Goal: Task Accomplishment & Management: Manage account settings

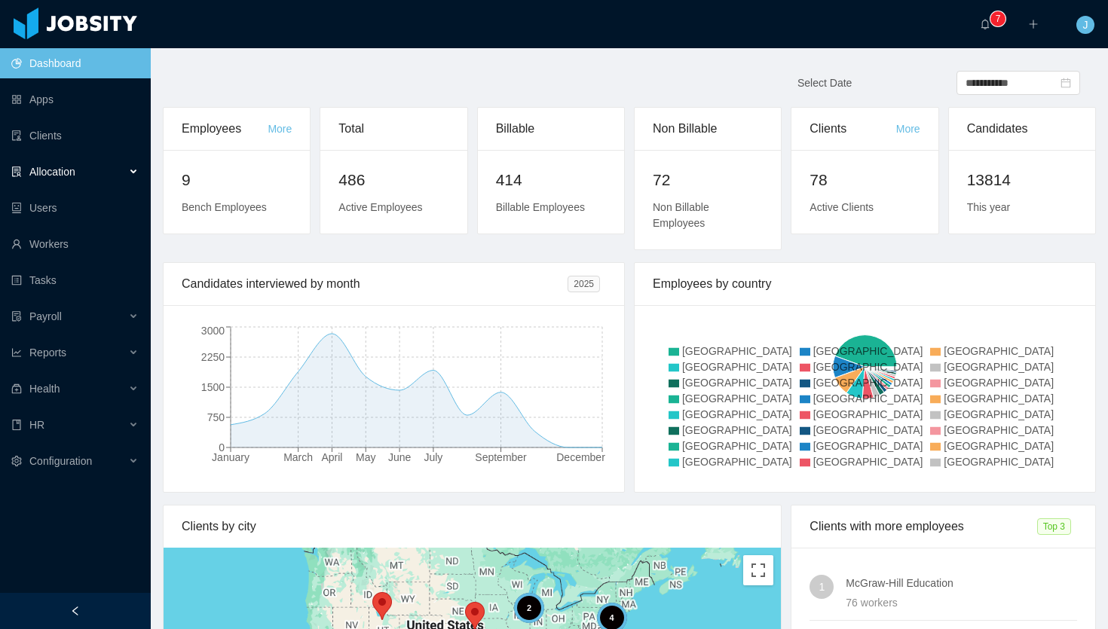
click at [119, 166] on div "Allocation" at bounding box center [75, 172] width 151 height 30
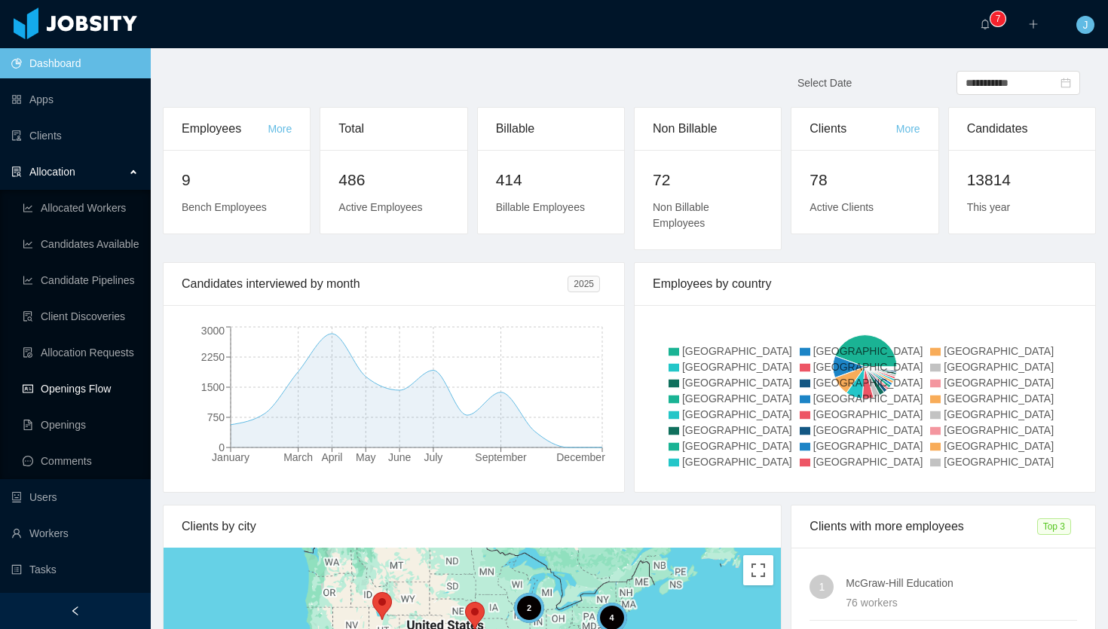
click at [87, 383] on link "Openings Flow" at bounding box center [81, 389] width 116 height 30
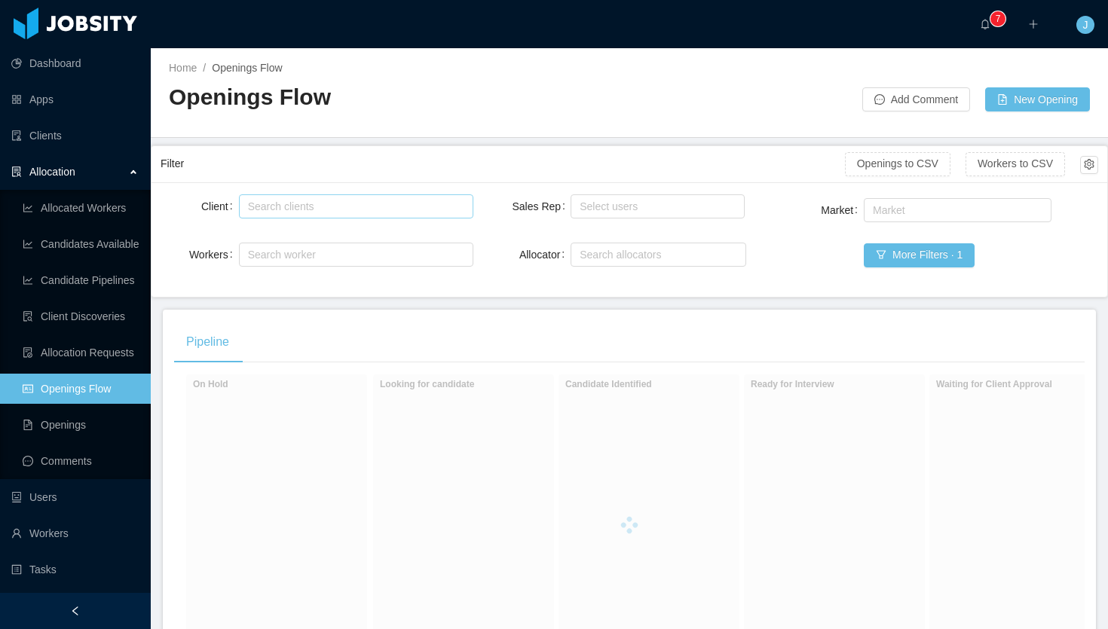
click at [310, 204] on div "Search clients" at bounding box center [353, 206] width 210 height 15
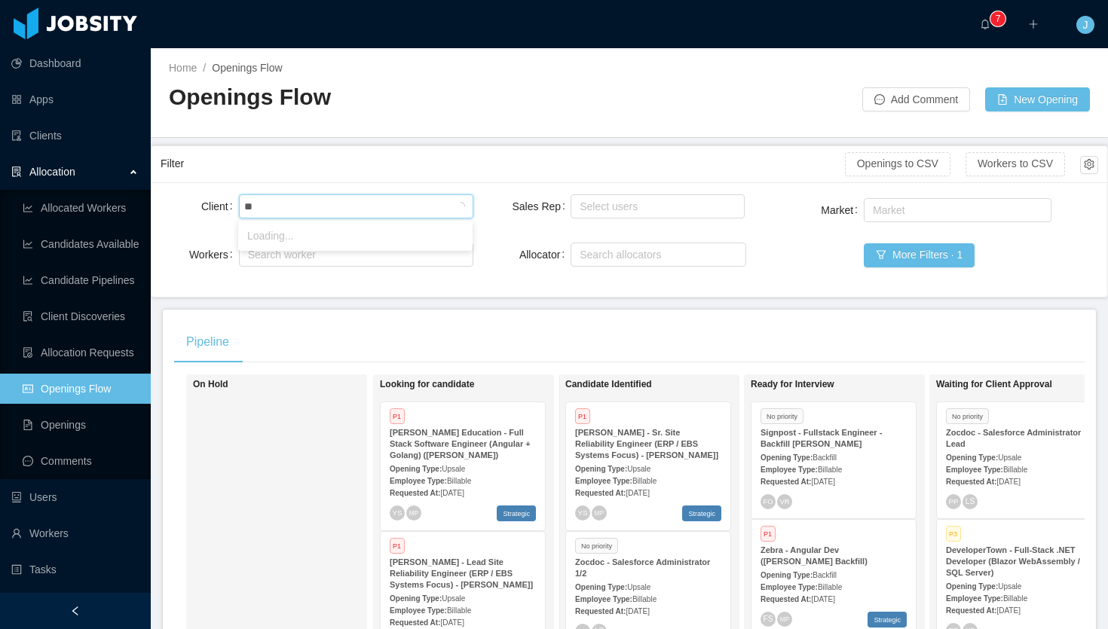
type input "*"
type input "******"
click at [296, 228] on li "Terial" at bounding box center [355, 236] width 234 height 24
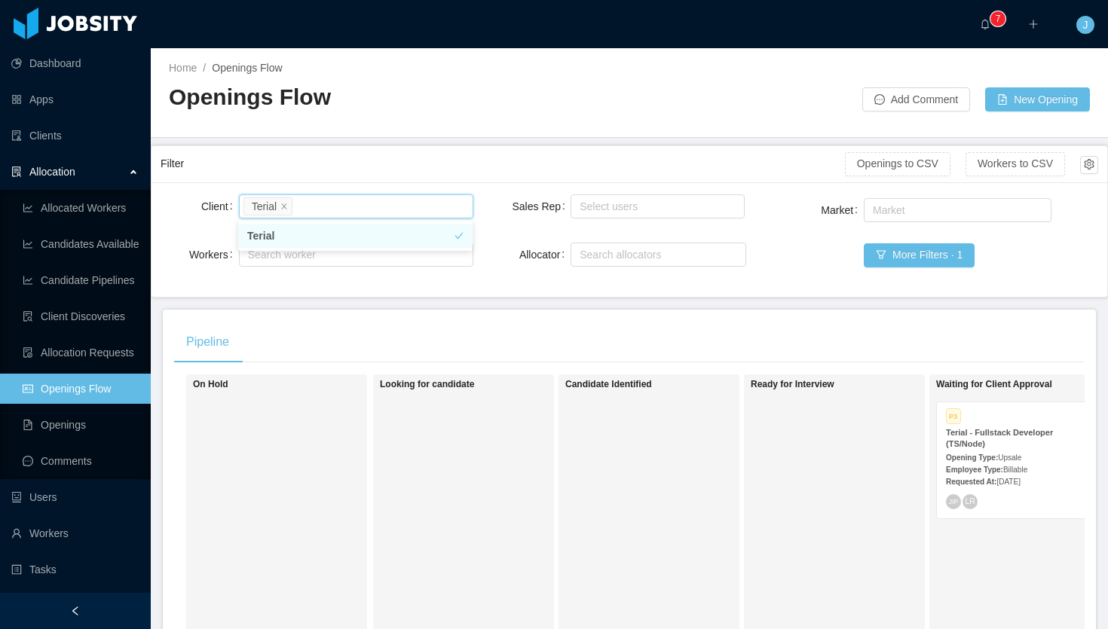
click at [541, 172] on div "Filter" at bounding box center [503, 164] width 684 height 28
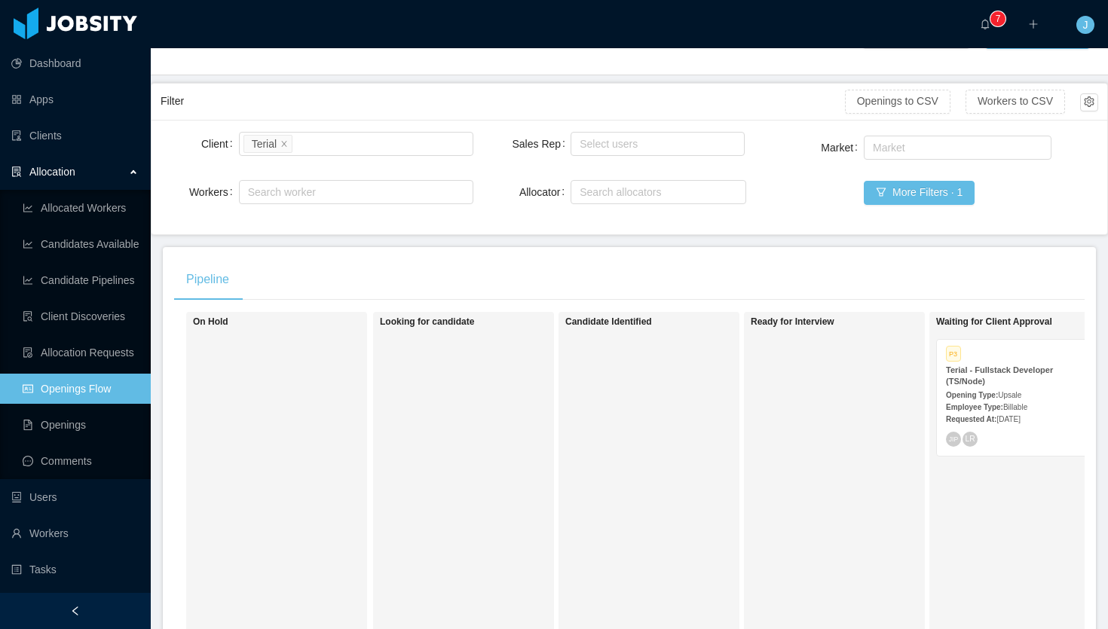
scroll to position [74, 0]
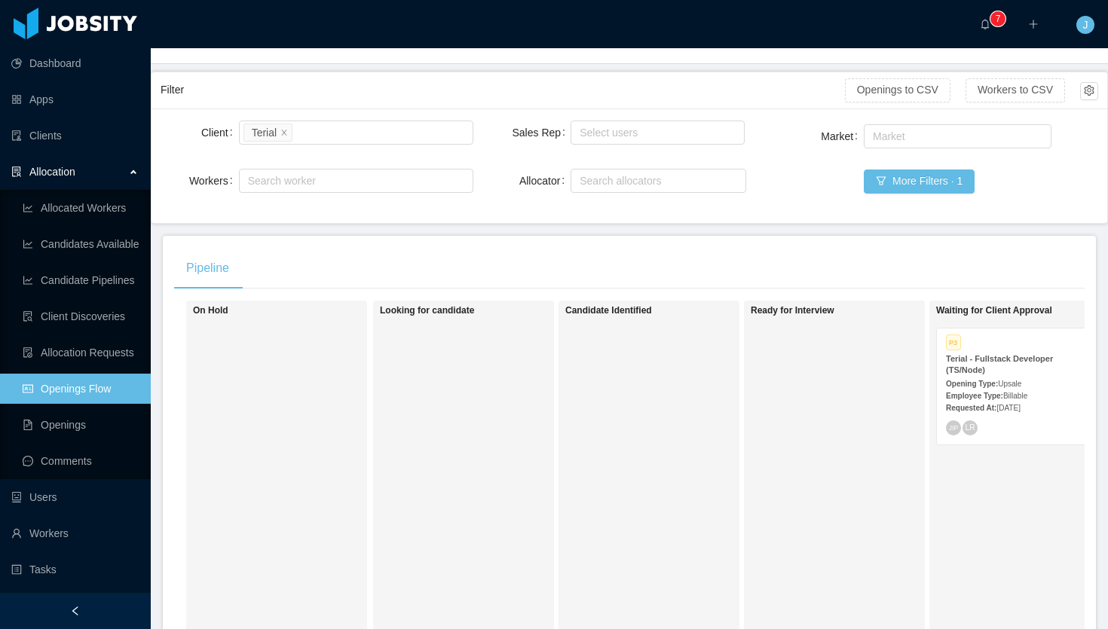
click at [1014, 373] on div "Terial - Fullstack Developer (TS/Node)" at bounding box center [1019, 365] width 146 height 23
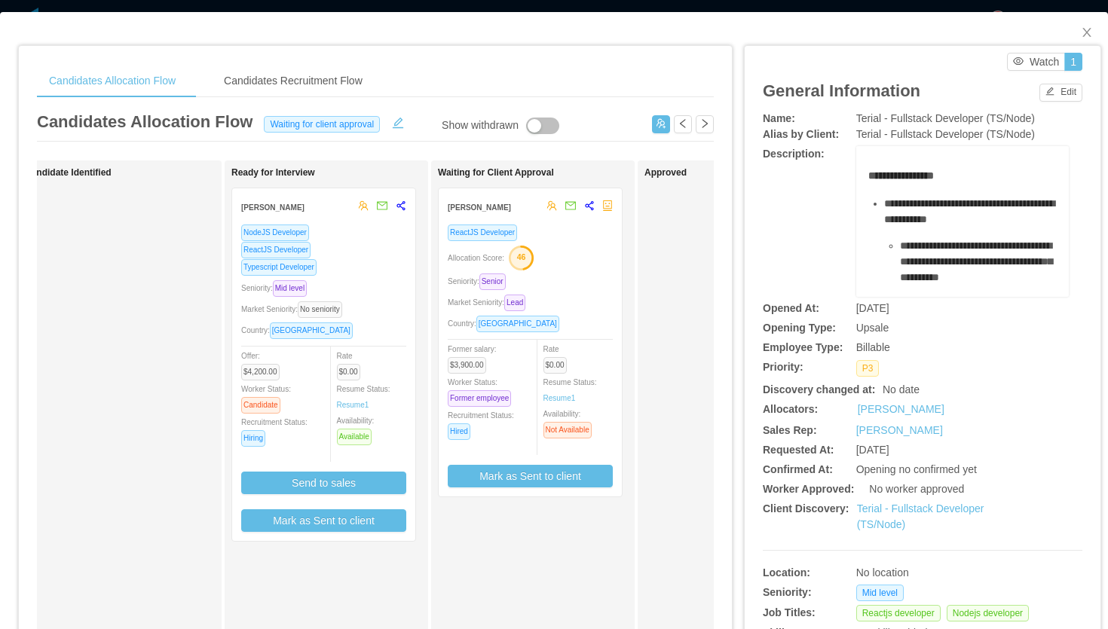
scroll to position [0, 242]
click at [577, 293] on div "ReactJS Developer Allocation Score: 46 Seniority: Senior Market Seniority: Lead…" at bounding box center [527, 356] width 165 height 264
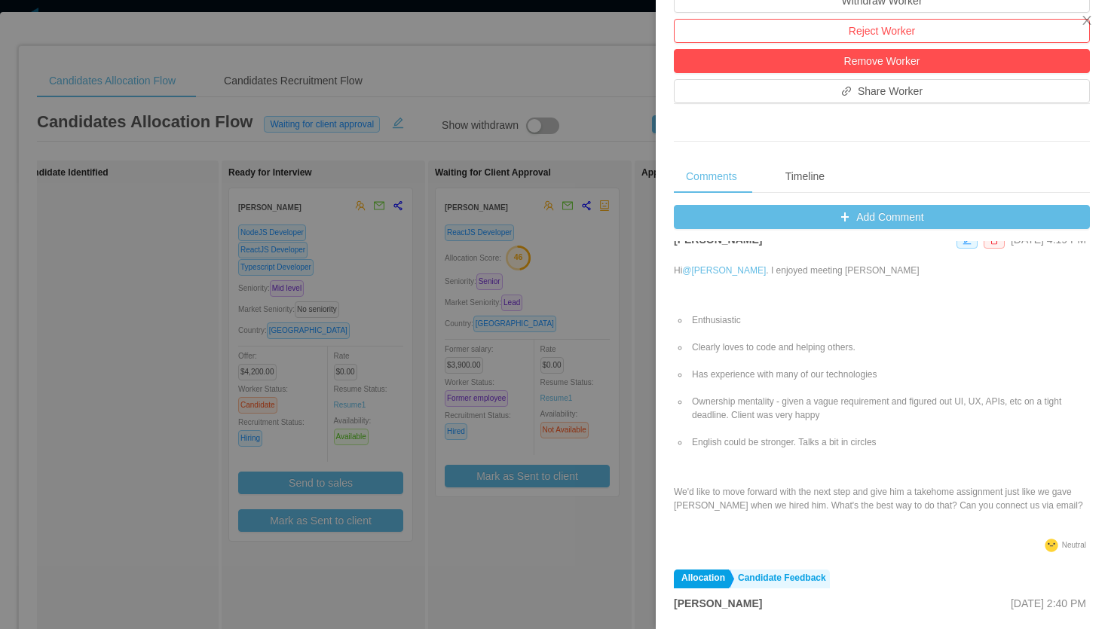
scroll to position [45, 0]
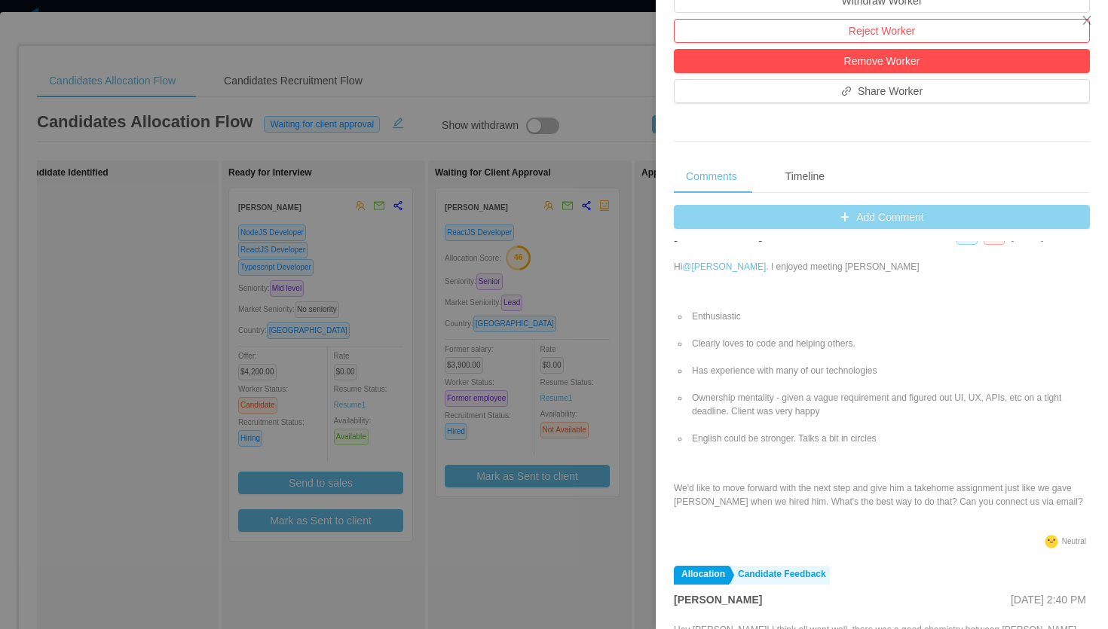
click at [858, 221] on button "Add Comment" at bounding box center [882, 217] width 416 height 24
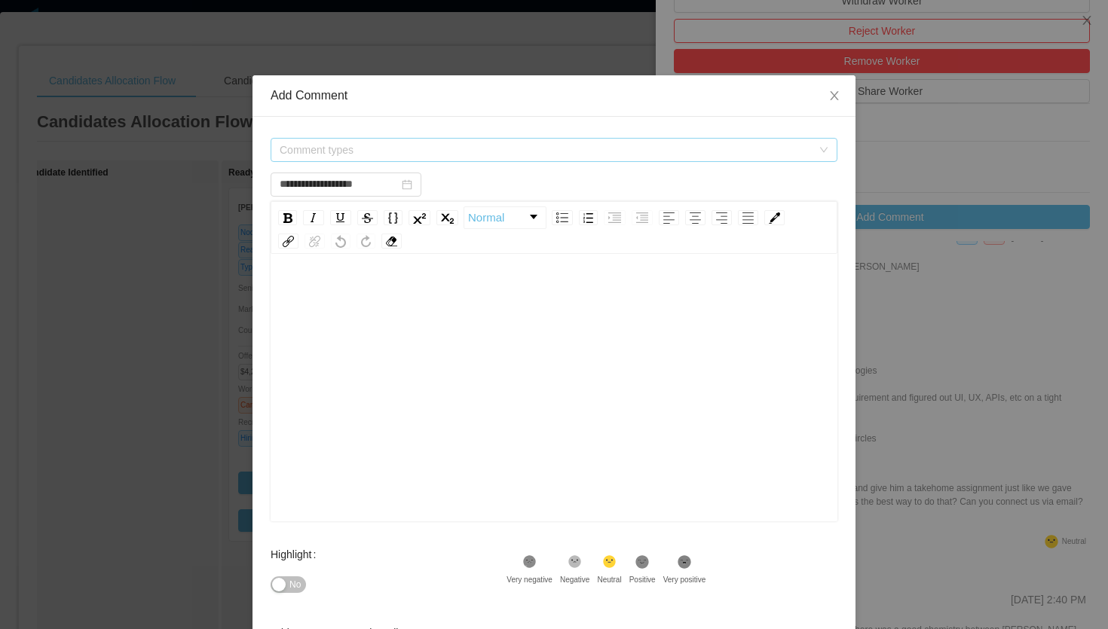
click at [452, 159] on span "Comment types" at bounding box center [549, 150] width 539 height 23
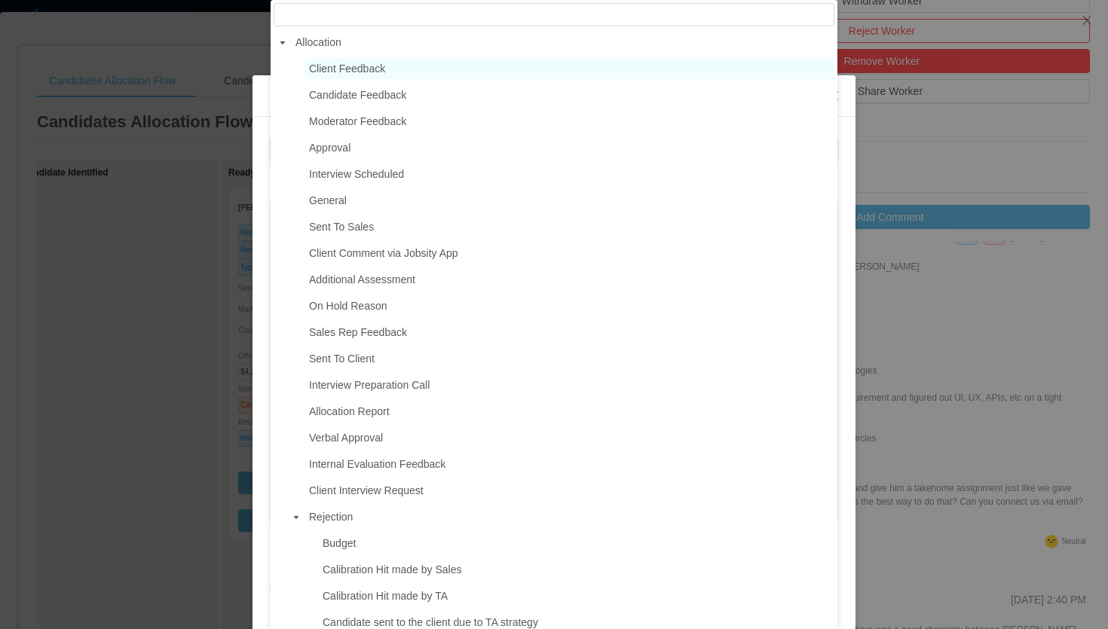
click at [409, 72] on span "Client Feedback" at bounding box center [569, 69] width 529 height 20
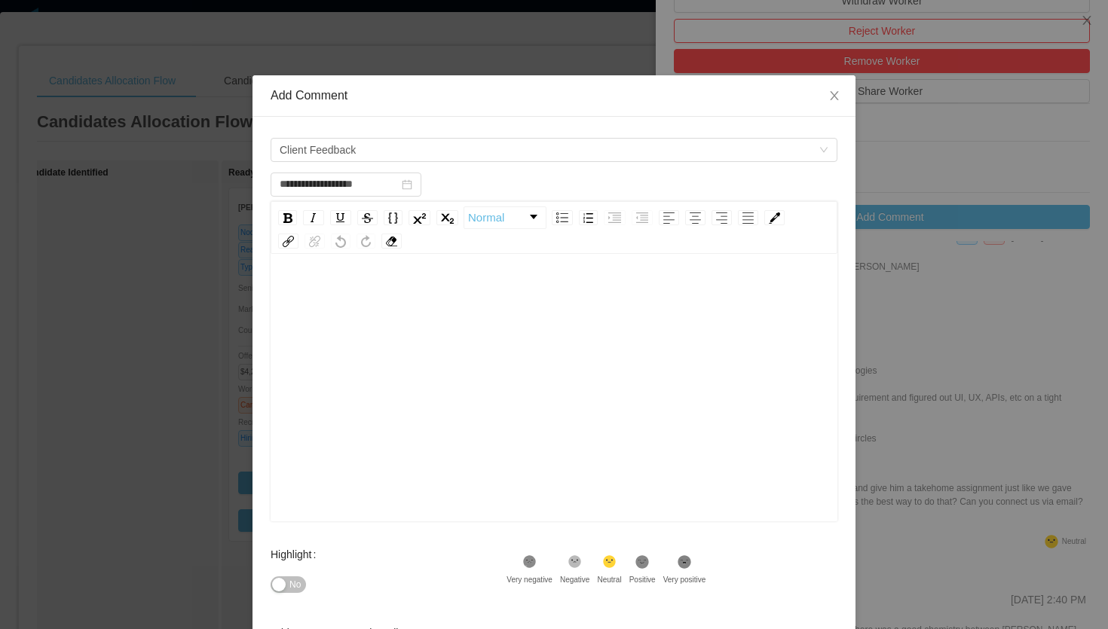
click at [369, 360] on div "rdw-editor" at bounding box center [555, 412] width 544 height 264
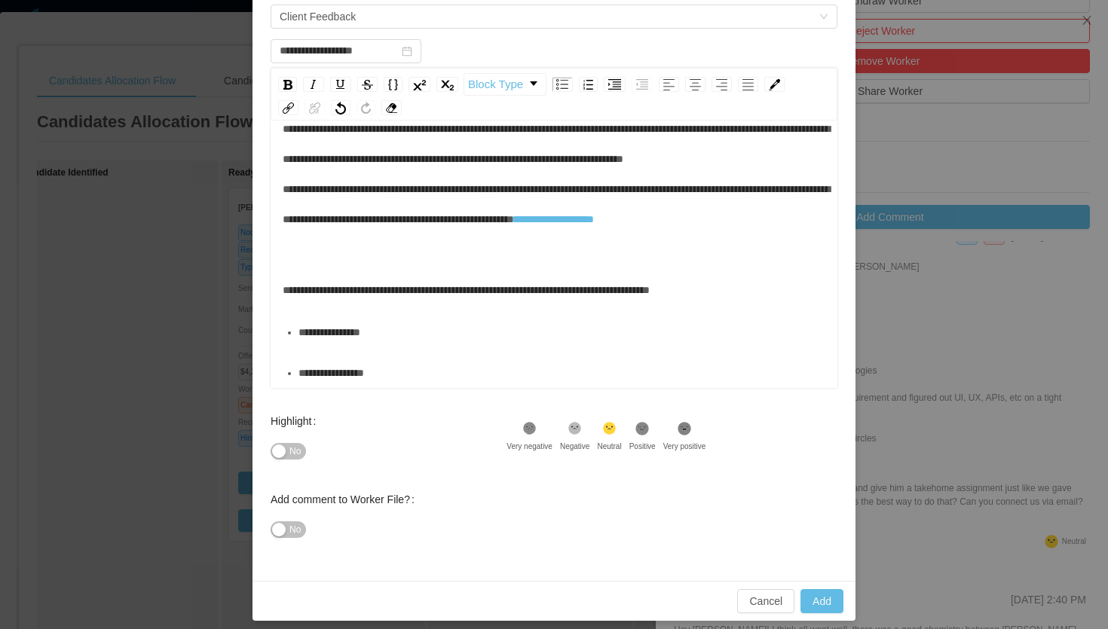
scroll to position [143, 0]
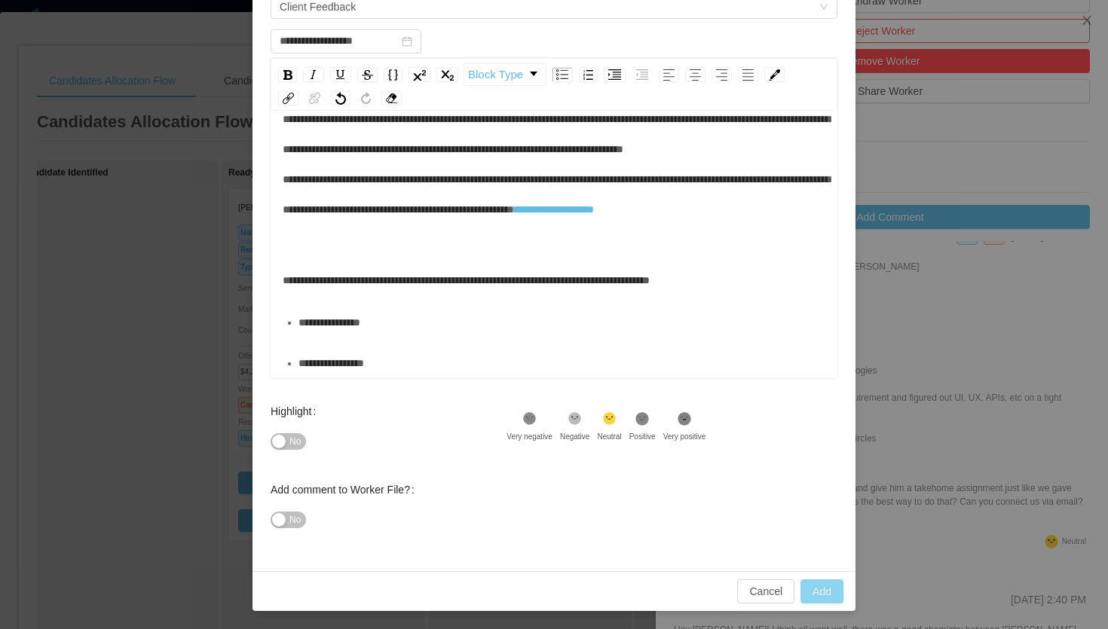
click at [828, 591] on button "Add" at bounding box center [822, 592] width 43 height 24
type input "**********"
